Goal: Transaction & Acquisition: Purchase product/service

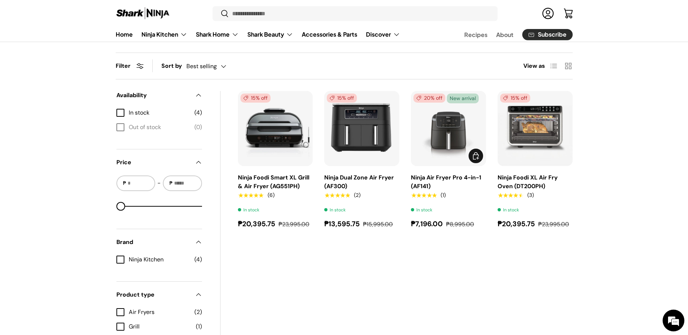
click at [0, 0] on img "Ninja Air Fryer Pro 4-in-1 (AF141)" at bounding box center [0, 0] width 0 height 0
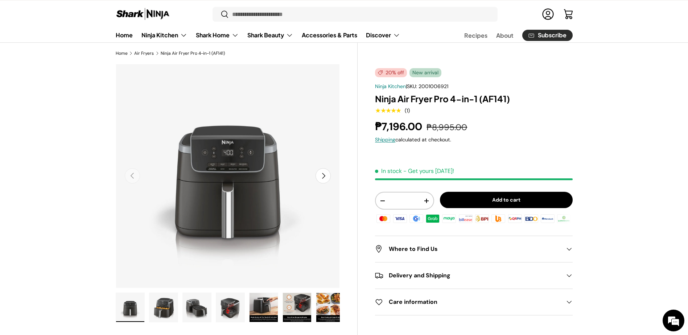
scroll to position [36, 0]
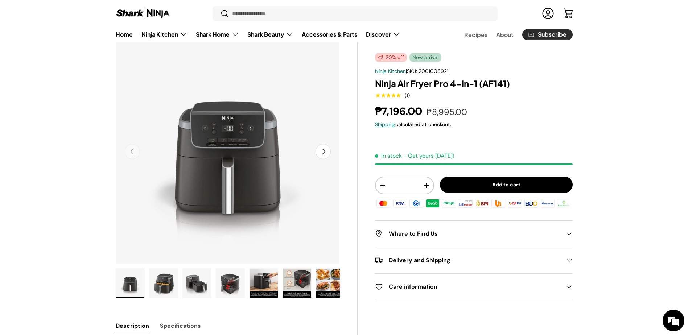
click at [228, 288] on img "Gallery Viewer" at bounding box center [230, 283] width 28 height 29
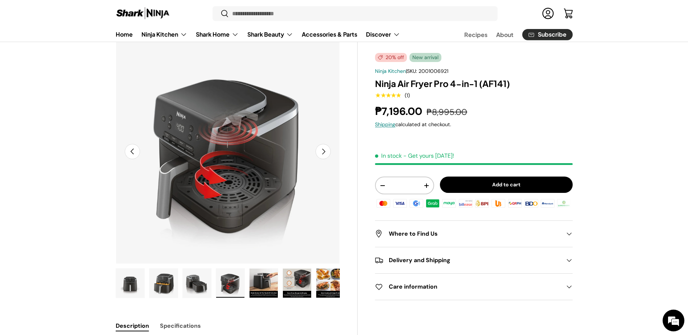
click at [197, 282] on img "Gallery Viewer" at bounding box center [197, 283] width 28 height 29
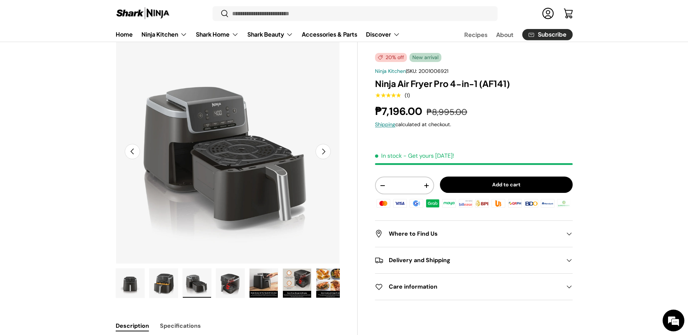
click at [173, 279] on img "Gallery Viewer" at bounding box center [163, 283] width 28 height 29
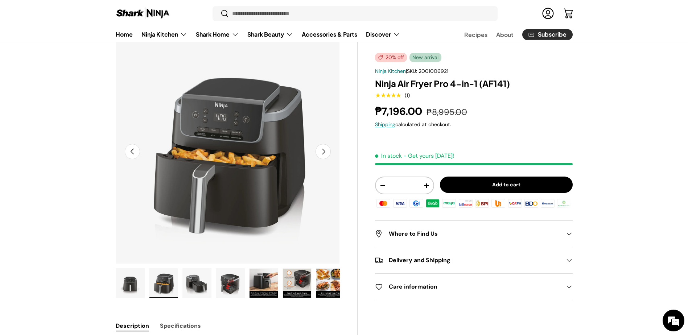
click at [126, 275] on img "Gallery Viewer" at bounding box center [130, 283] width 28 height 29
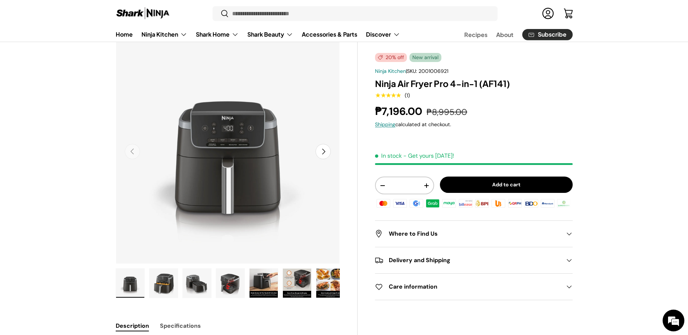
click at [290, 284] on img "Gallery Viewer" at bounding box center [297, 283] width 28 height 29
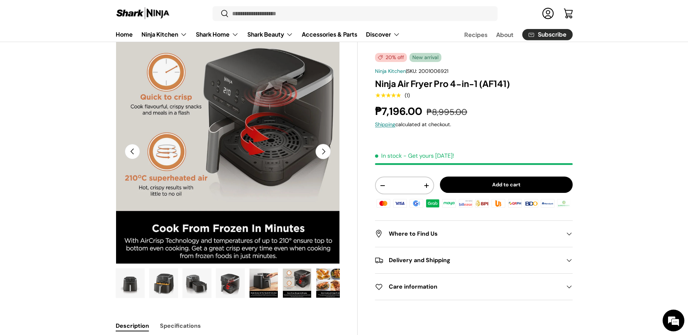
click at [332, 284] on img "Gallery Viewer" at bounding box center [330, 283] width 28 height 29
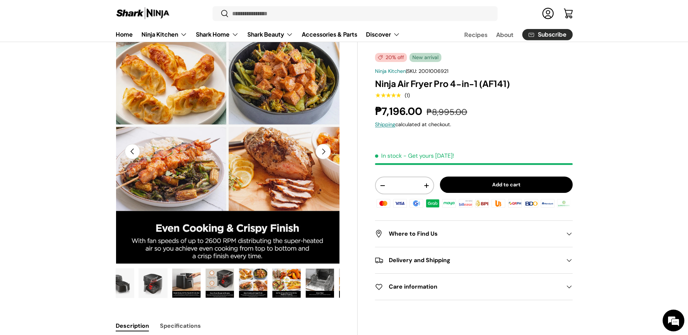
scroll to position [0, 138]
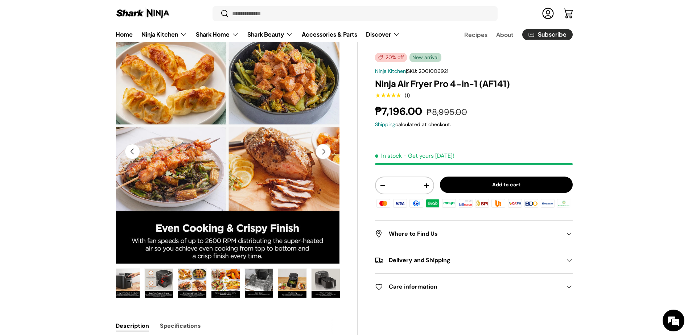
click at [293, 281] on img "Gallery Viewer" at bounding box center [292, 283] width 28 height 29
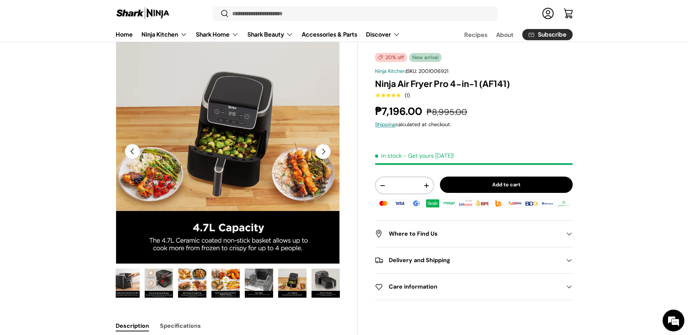
click at [321, 285] on img "Gallery Viewer" at bounding box center [325, 283] width 28 height 29
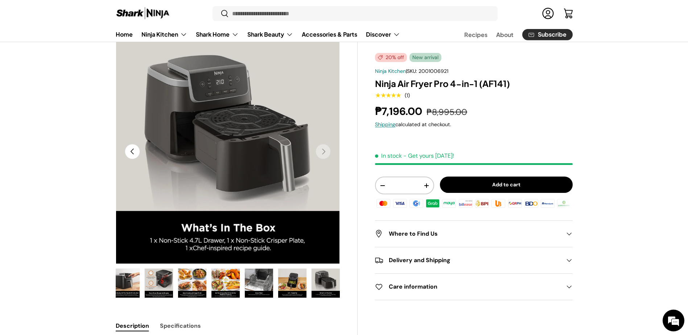
scroll to position [0, 0]
click at [278, 283] on button "Load image 10 in gallery view" at bounding box center [292, 283] width 29 height 30
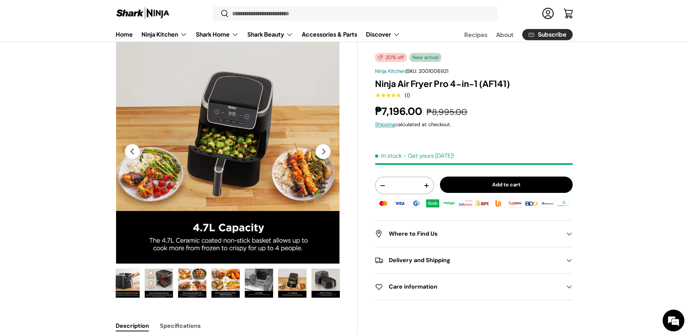
click at [259, 282] on img "Gallery Viewer" at bounding box center [259, 283] width 28 height 29
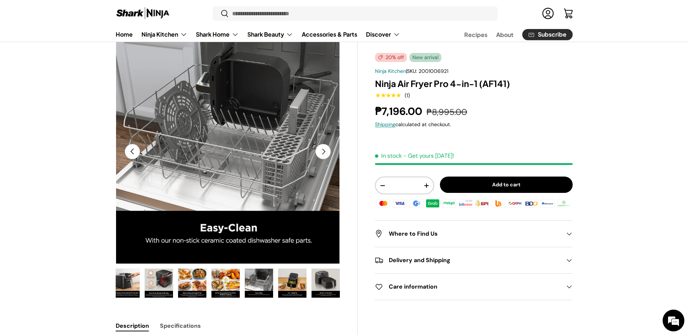
click at [226, 282] on img "Gallery Viewer" at bounding box center [225, 283] width 28 height 29
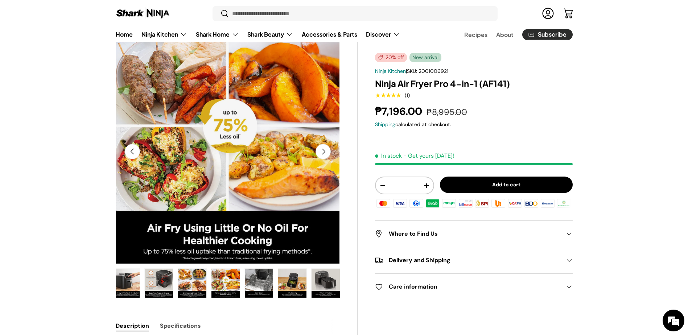
click at [178, 286] on img "Gallery Viewer" at bounding box center [192, 283] width 28 height 29
